Goal: Task Accomplishment & Management: Manage account settings

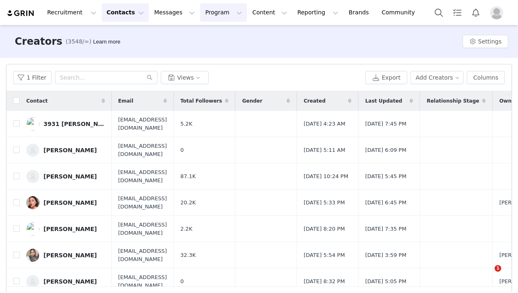
click at [213, 12] on button "Program Program" at bounding box center [223, 12] width 47 height 18
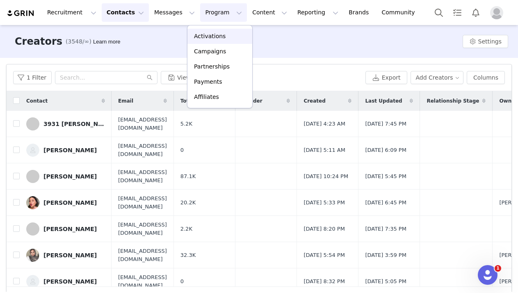
click at [199, 33] on p "Activations" at bounding box center [210, 36] width 32 height 9
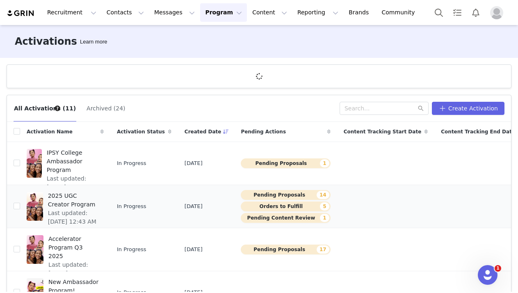
click at [62, 206] on span "2025 UGC Creator Program" at bounding box center [73, 200] width 51 height 17
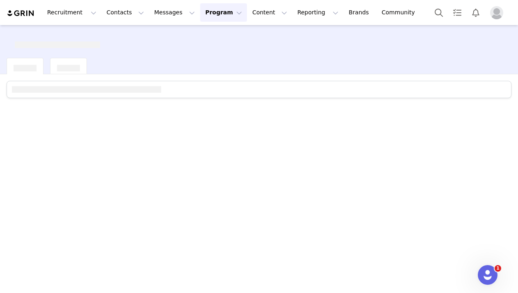
click at [62, 206] on div at bounding box center [259, 183] width 518 height 218
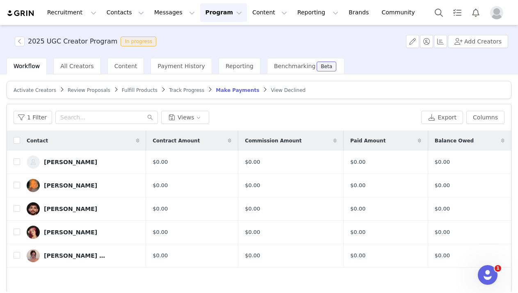
scroll to position [8, 0]
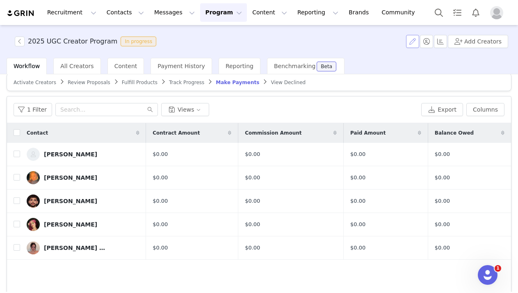
click at [420, 42] on button "button" at bounding box center [412, 41] width 13 height 13
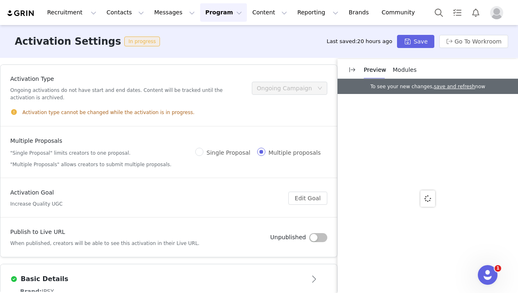
scroll to position [40, 0]
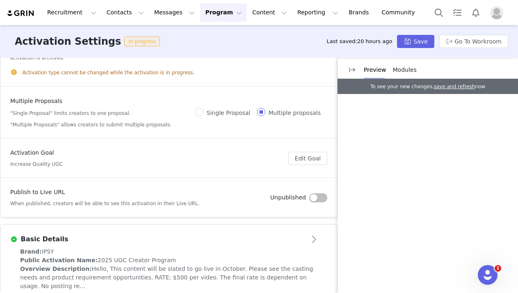
click at [396, 70] on span "Modules" at bounding box center [405, 69] width 24 height 7
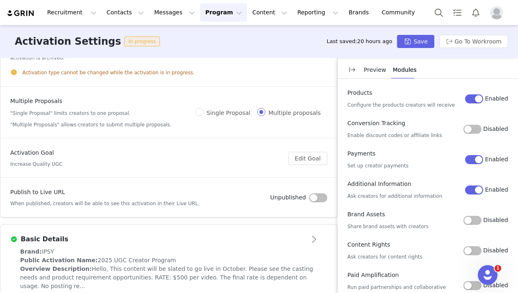
scroll to position [15, 0]
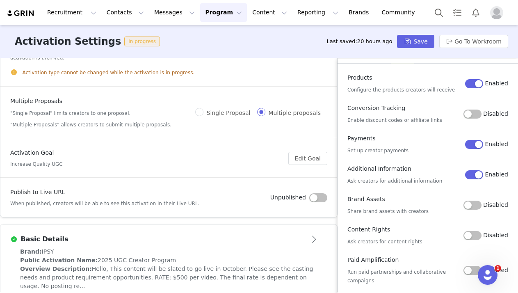
click at [473, 233] on button "Disabled" at bounding box center [473, 235] width 18 height 9
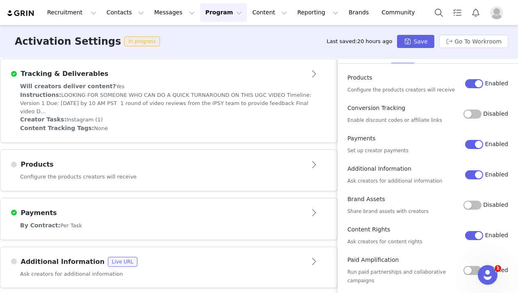
scroll to position [332, 0]
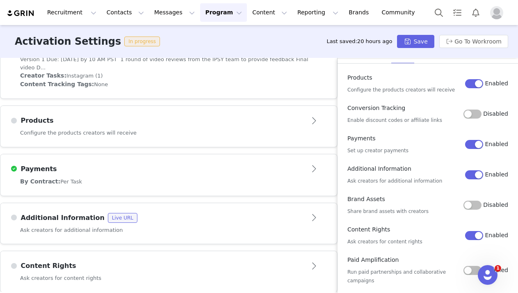
click at [116, 261] on div "Content Rights" at bounding box center [155, 266] width 290 height 10
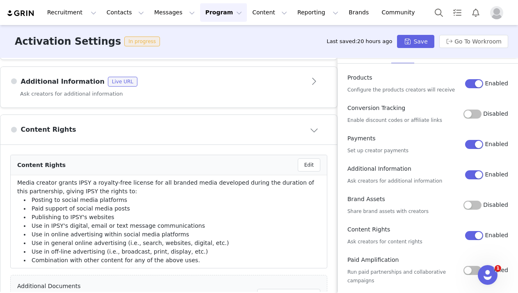
scroll to position [522, 0]
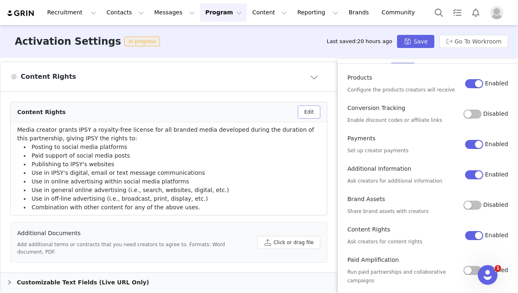
click at [311, 105] on button "Edit" at bounding box center [309, 111] width 23 height 13
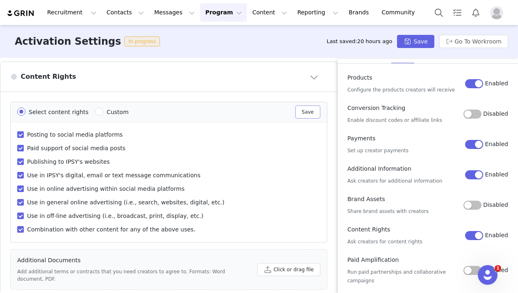
click at [313, 105] on button "Save" at bounding box center [308, 111] width 25 height 13
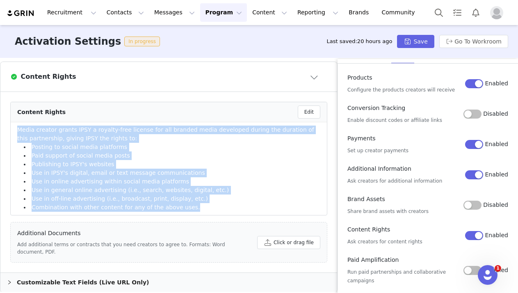
drag, startPoint x: 190, startPoint y: 200, endPoint x: 11, endPoint y: 121, distance: 195.7
click at [11, 122] on li "Media creator grants IPSY a royalty-free license for all branded media develope…" at bounding box center [169, 168] width 316 height 93
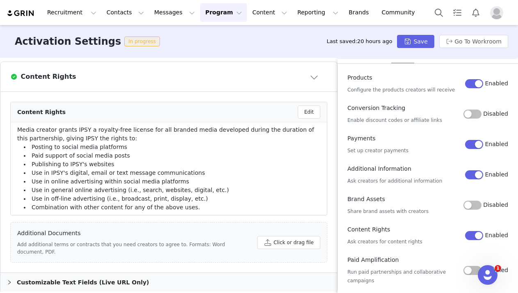
click at [61, 222] on div "Additional Documents Add additional terms or contracts that you need creators t…" at bounding box center [168, 242] width 317 height 41
click at [481, 237] on button "Enabled" at bounding box center [474, 235] width 18 height 9
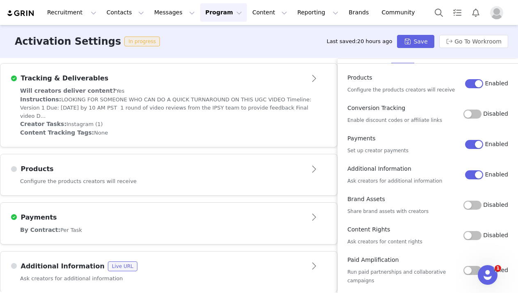
click at [470, 269] on button "Disabled" at bounding box center [473, 270] width 18 height 9
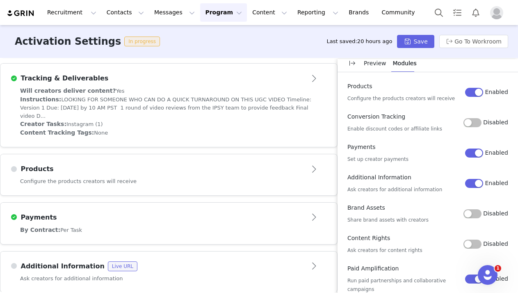
scroll to position [332, 0]
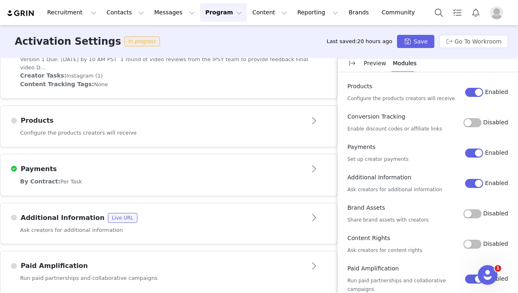
click at [261, 213] on div "Additional Information Live URL" at bounding box center [155, 218] width 290 height 10
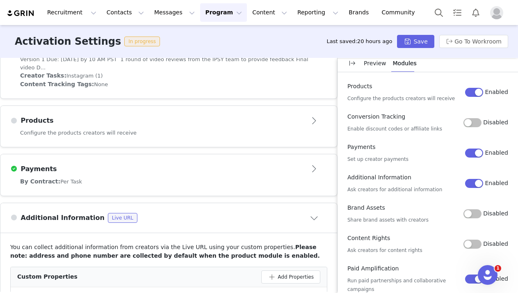
click at [261, 213] on div "Additional Information Live URL" at bounding box center [155, 218] width 290 height 10
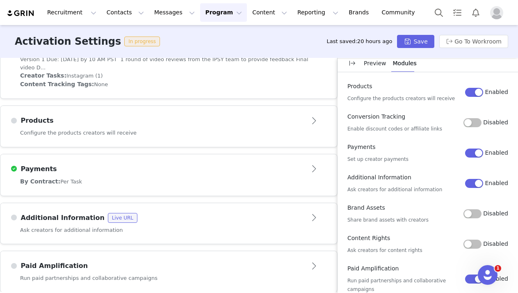
click at [261, 213] on div "Additional Information Live URL" at bounding box center [155, 218] width 290 height 10
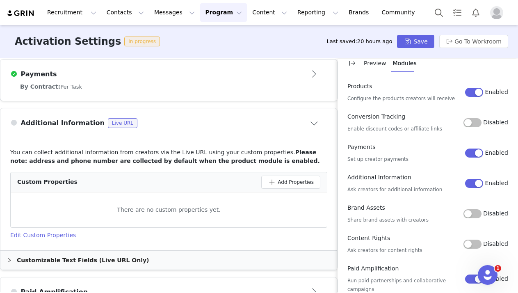
scroll to position [453, 0]
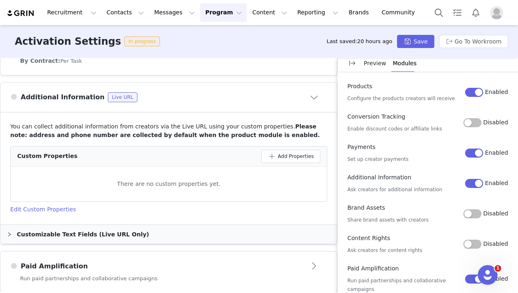
click at [276, 92] on div "Additional Information Live URL" at bounding box center [155, 97] width 290 height 10
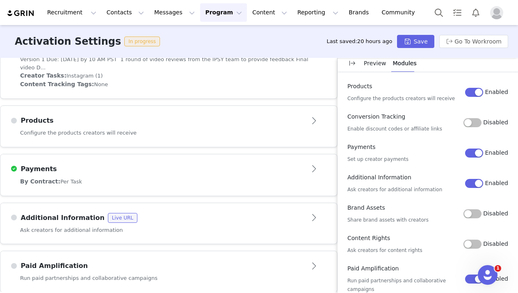
click at [286, 251] on article "Paid Amplification" at bounding box center [168, 262] width 337 height 23
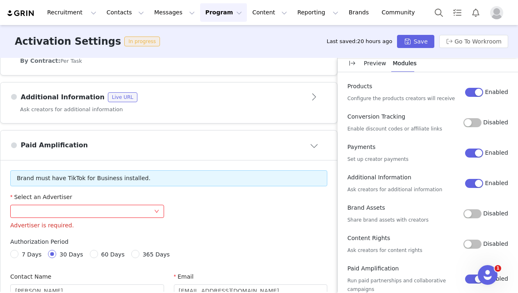
scroll to position [478, 0]
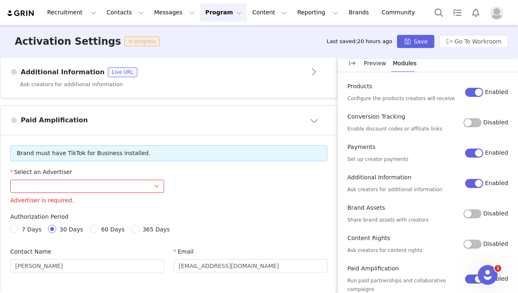
click at [472, 275] on button "Enabled" at bounding box center [474, 279] width 18 height 9
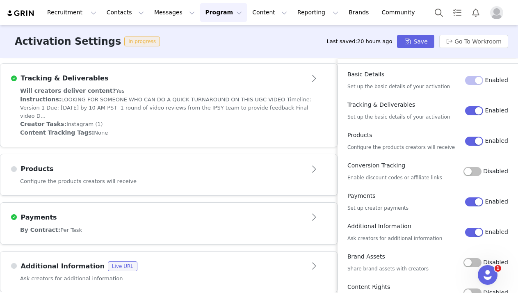
scroll to position [0, 0]
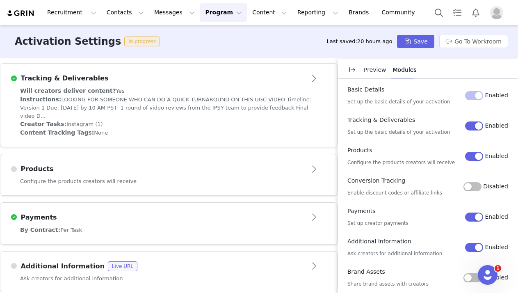
click at [367, 72] on p "Preview" at bounding box center [375, 70] width 23 height 9
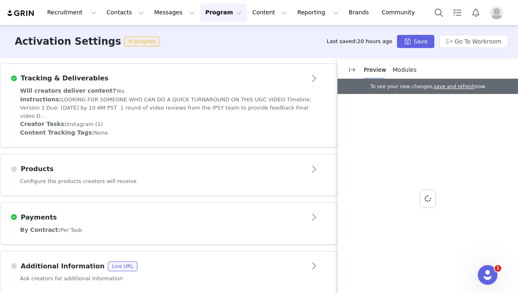
click at [405, 72] on span "Modules" at bounding box center [405, 69] width 24 height 7
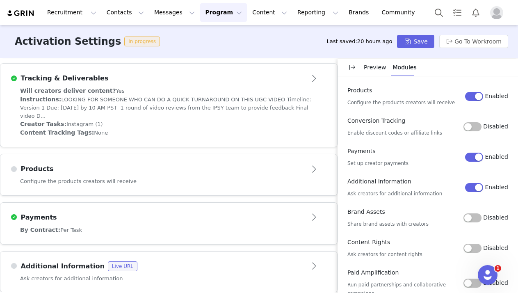
scroll to position [15, 0]
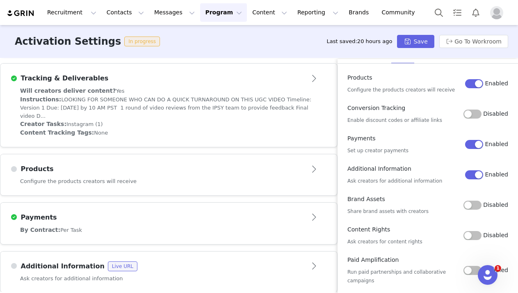
click at [471, 234] on button "Disabled" at bounding box center [473, 235] width 18 height 9
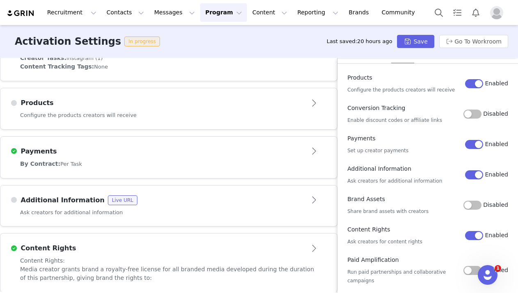
click at [261, 243] on div "Content Rights" at bounding box center [155, 248] width 290 height 10
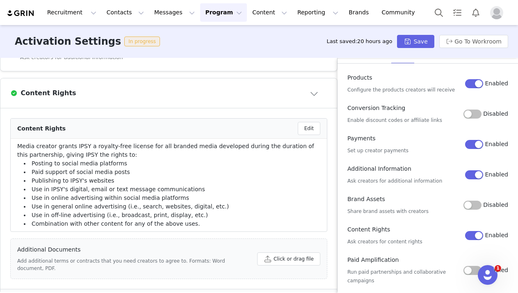
scroll to position [522, 0]
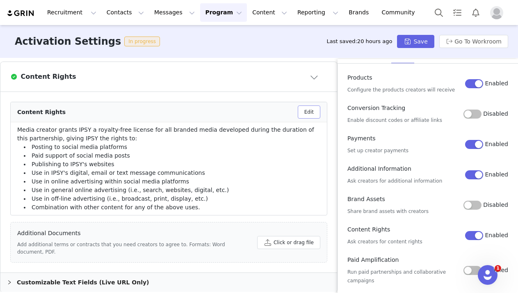
click at [305, 105] on button "Edit" at bounding box center [309, 111] width 23 height 13
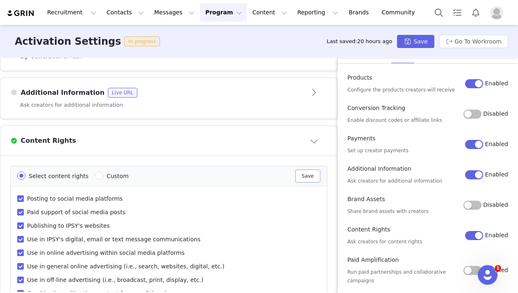
scroll to position [456, 0]
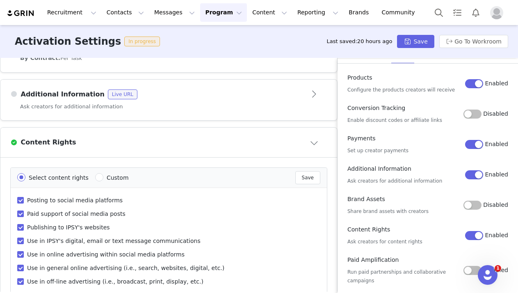
click at [312, 136] on button "Close module" at bounding box center [314, 142] width 25 height 13
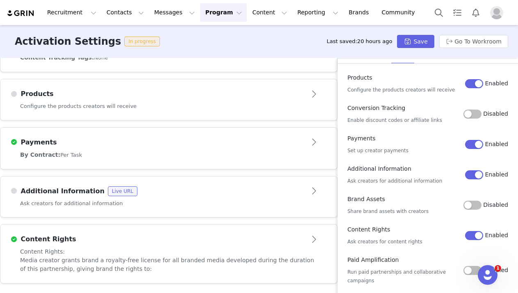
scroll to position [350, 0]
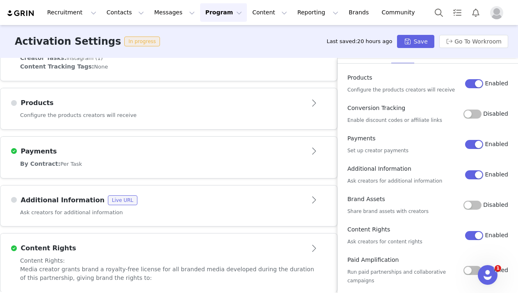
click at [476, 237] on button "Enabled" at bounding box center [474, 235] width 18 height 9
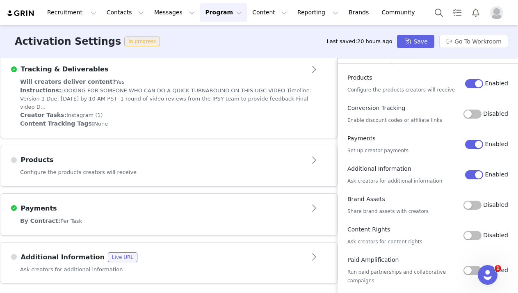
scroll to position [284, 0]
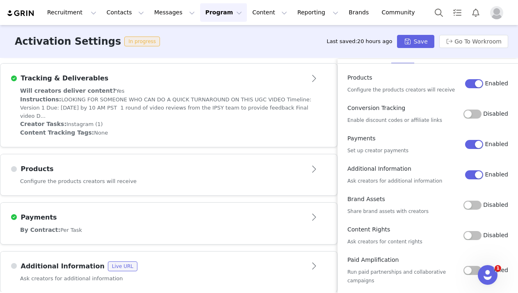
click at [468, 272] on button "Disabled" at bounding box center [473, 270] width 18 height 9
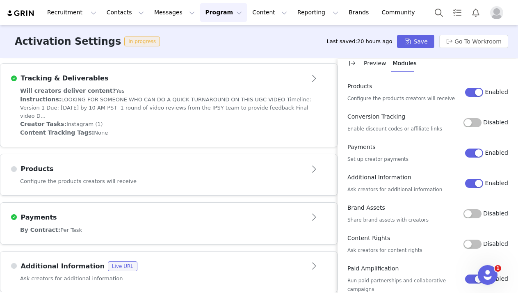
scroll to position [332, 0]
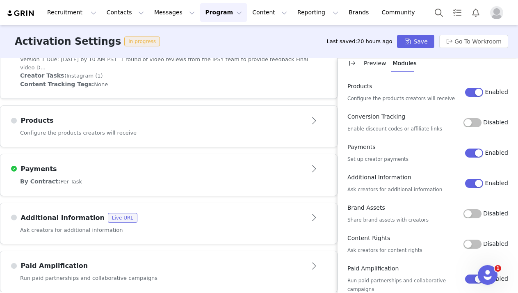
click at [284, 262] on div "Paid Amplification" at bounding box center [155, 266] width 290 height 10
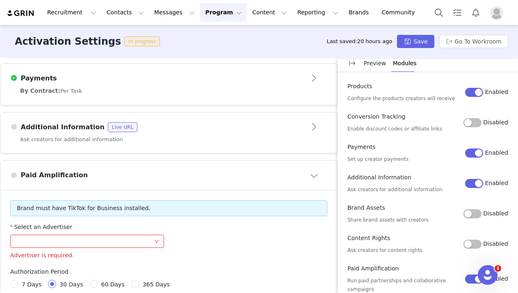
scroll to position [478, 0]
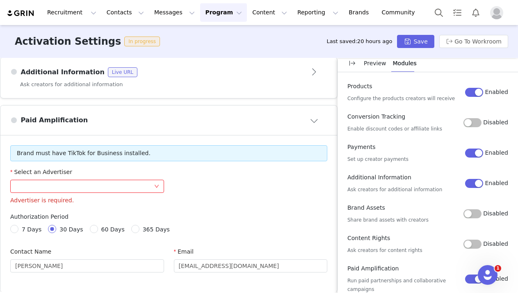
click at [472, 275] on button "Enabled" at bounding box center [474, 279] width 18 height 9
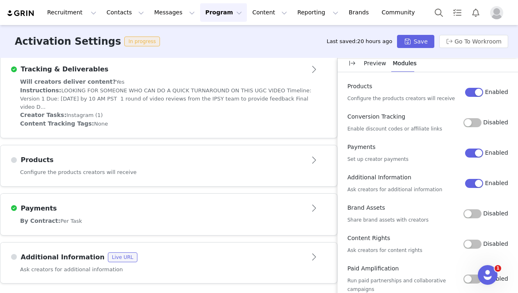
scroll to position [284, 0]
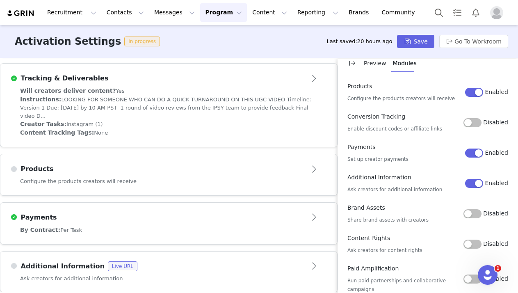
click at [467, 248] on label "Disabled" at bounding box center [486, 244] width 45 height 9
click at [467, 248] on button "Disabled" at bounding box center [473, 244] width 18 height 9
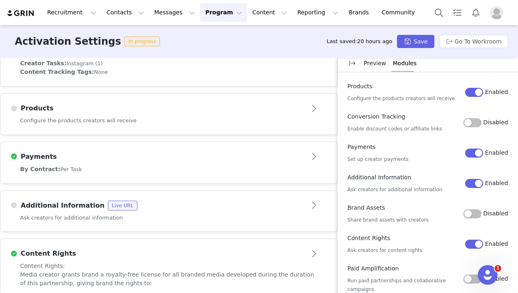
scroll to position [350, 0]
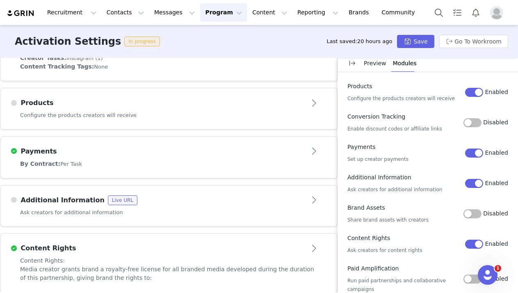
click at [221, 243] on div "Content Rights" at bounding box center [155, 248] width 290 height 10
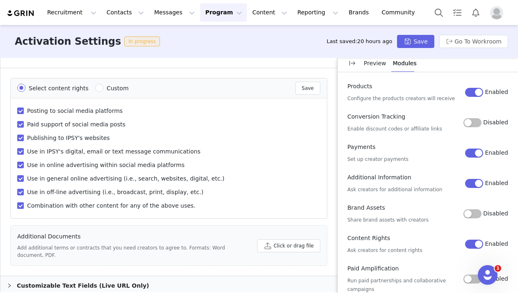
scroll to position [549, 0]
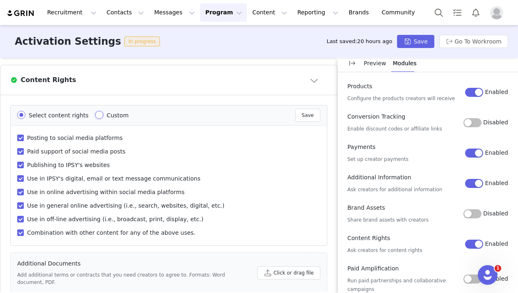
click at [98, 111] on input "Custom" at bounding box center [99, 115] width 8 height 8
radio input "true"
radio input "false"
radio input "true"
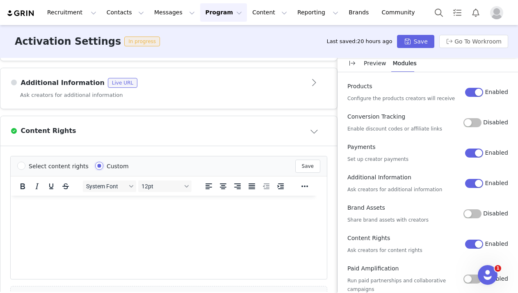
scroll to position [466, 0]
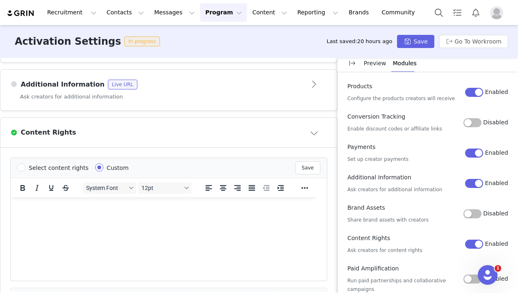
click at [43, 165] on span "Select content rights" at bounding box center [59, 168] width 60 height 7
click at [25, 163] on input "Select content rights" at bounding box center [21, 167] width 8 height 8
radio input "true"
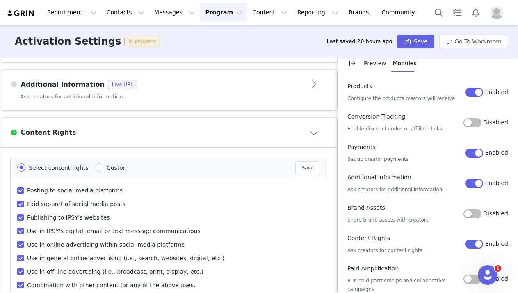
click at [111, 165] on span "Custom" at bounding box center [118, 168] width 22 height 7
click at [103, 163] on input "Custom" at bounding box center [99, 167] width 8 height 8
radio input "true"
radio input "false"
radio input "true"
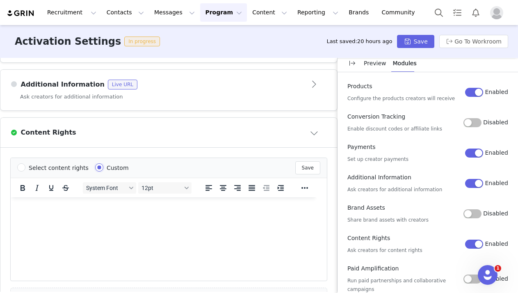
scroll to position [532, 0]
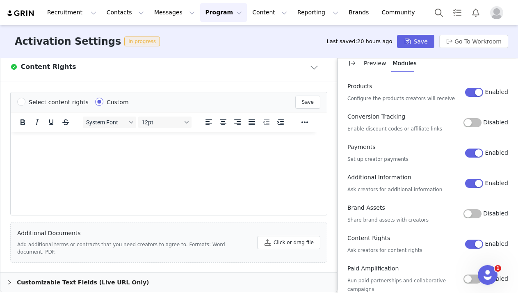
click at [126, 273] on div "Customizable Text Fields (Live URL Only)" at bounding box center [168, 282] width 337 height 19
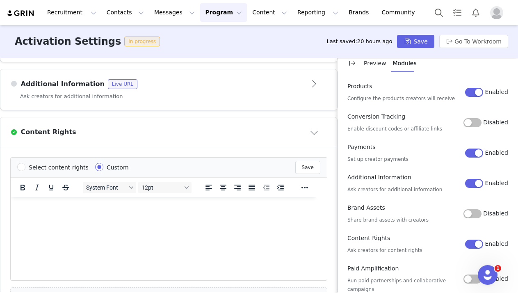
scroll to position [464, 0]
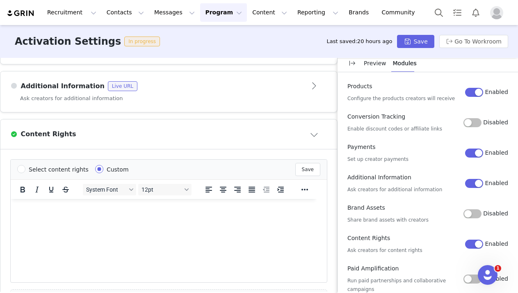
click at [46, 166] on span "Select content rights" at bounding box center [59, 169] width 60 height 7
click at [25, 165] on input "Select content rights" at bounding box center [21, 169] width 8 height 8
radio input "true"
radio input "false"
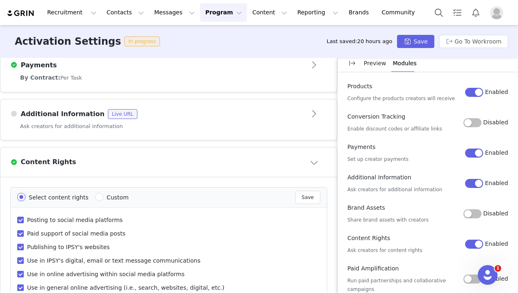
scroll to position [438, 0]
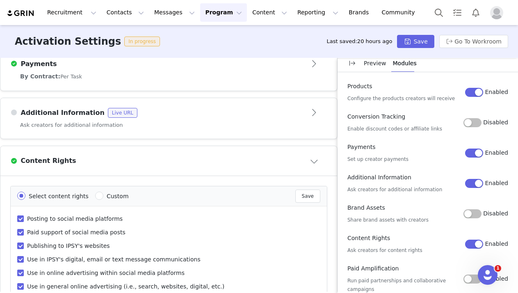
click at [476, 244] on button "Enabled" at bounding box center [474, 244] width 18 height 9
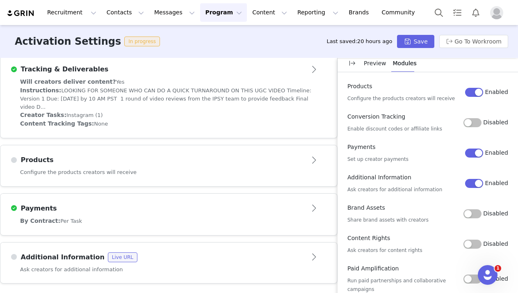
scroll to position [284, 0]
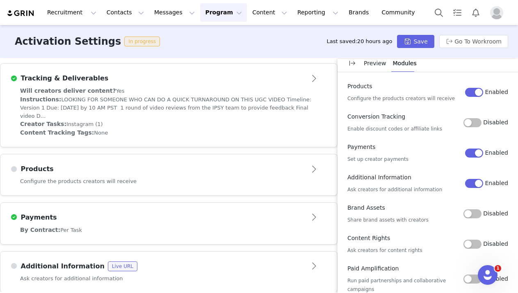
click at [313, 260] on button "Open module" at bounding box center [314, 266] width 25 height 13
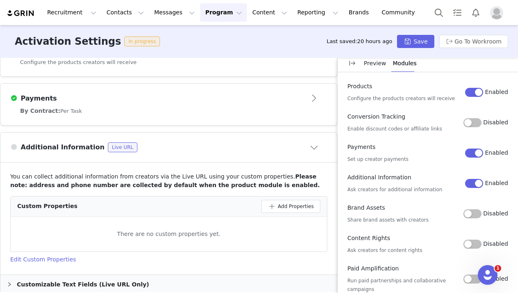
scroll to position [405, 0]
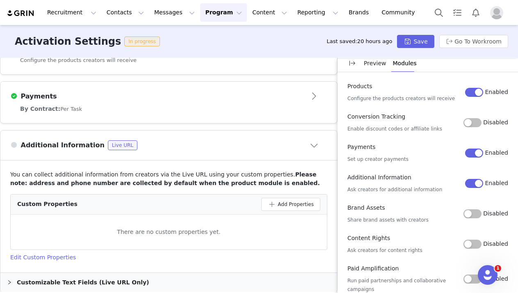
click at [316, 139] on button "Close module" at bounding box center [314, 145] width 25 height 13
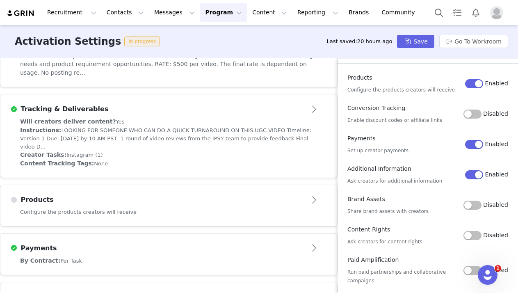
scroll to position [0, 0]
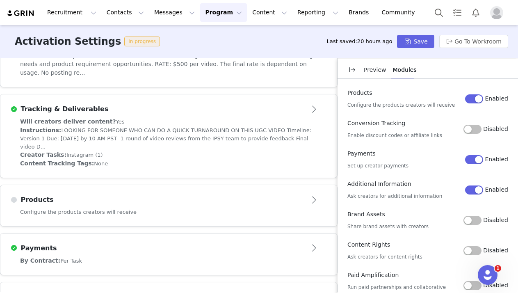
click at [498, 11] on img "Profile" at bounding box center [497, 12] width 13 height 13
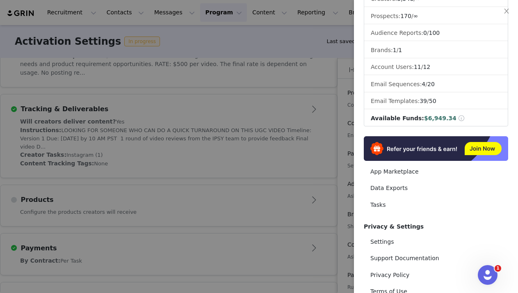
scroll to position [123, 0]
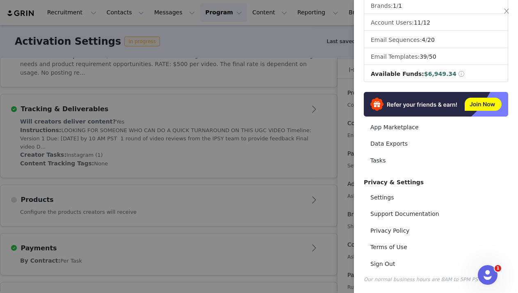
click at [326, 217] on div at bounding box center [259, 146] width 518 height 293
